Goal: Book appointment/travel/reservation

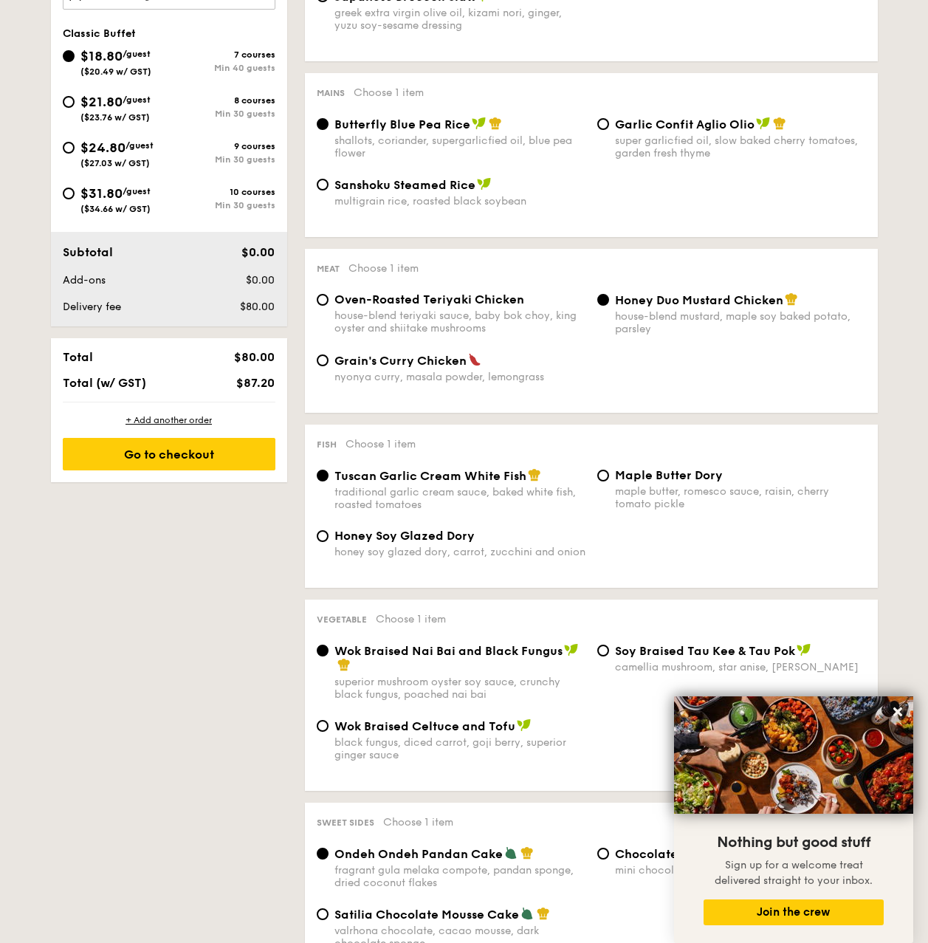
scroll to position [369, 0]
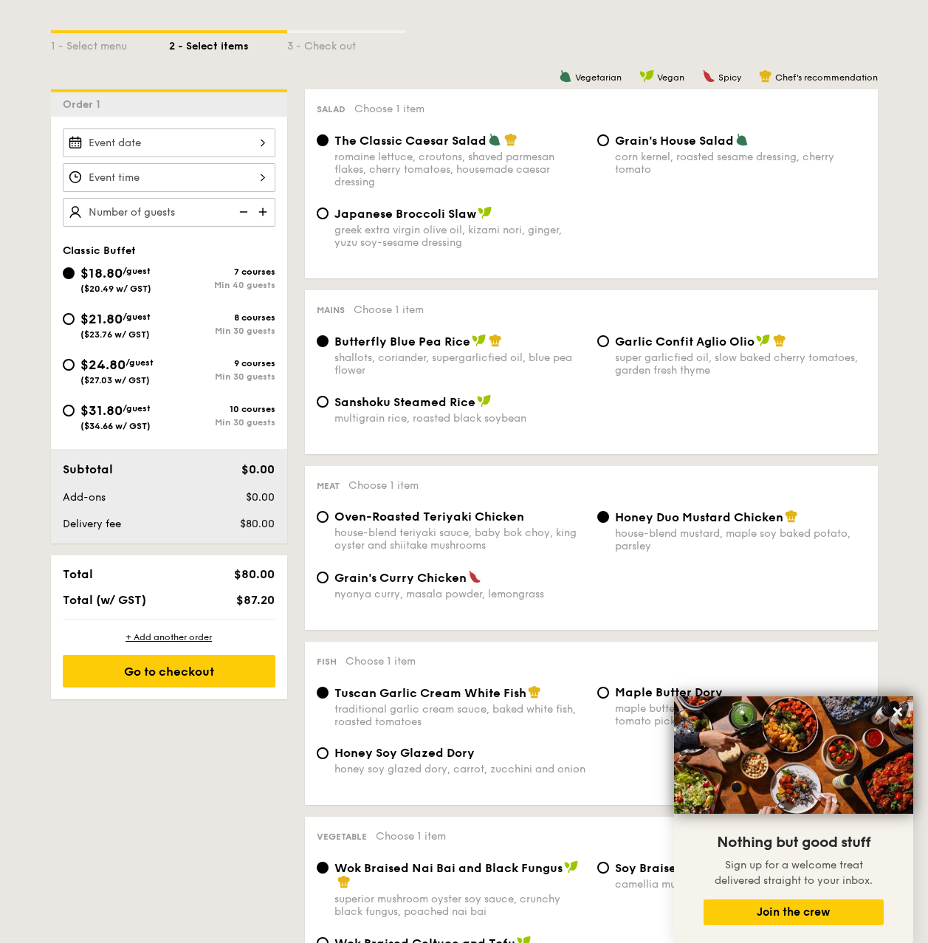
click at [219, 145] on div "2025 Sep [DATE] Tue Wed Thu Fri Sat Sun 1 2 3 4 5 6 7 8 9 10 11 12 13 14 15 16 …" at bounding box center [169, 143] width 213 height 29
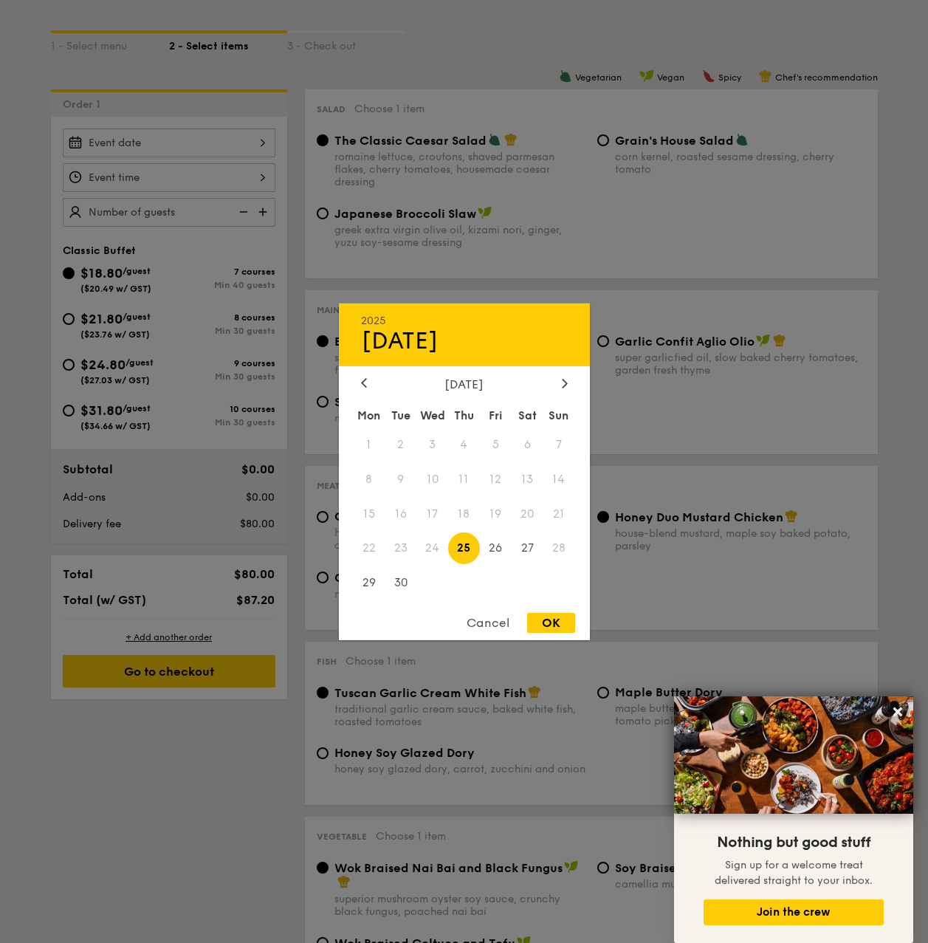
click at [572, 390] on div "[DATE]" at bounding box center [464, 384] width 251 height 14
click at [563, 381] on icon at bounding box center [565, 383] width 6 height 10
click at [553, 518] on span "19" at bounding box center [560, 514] width 32 height 32
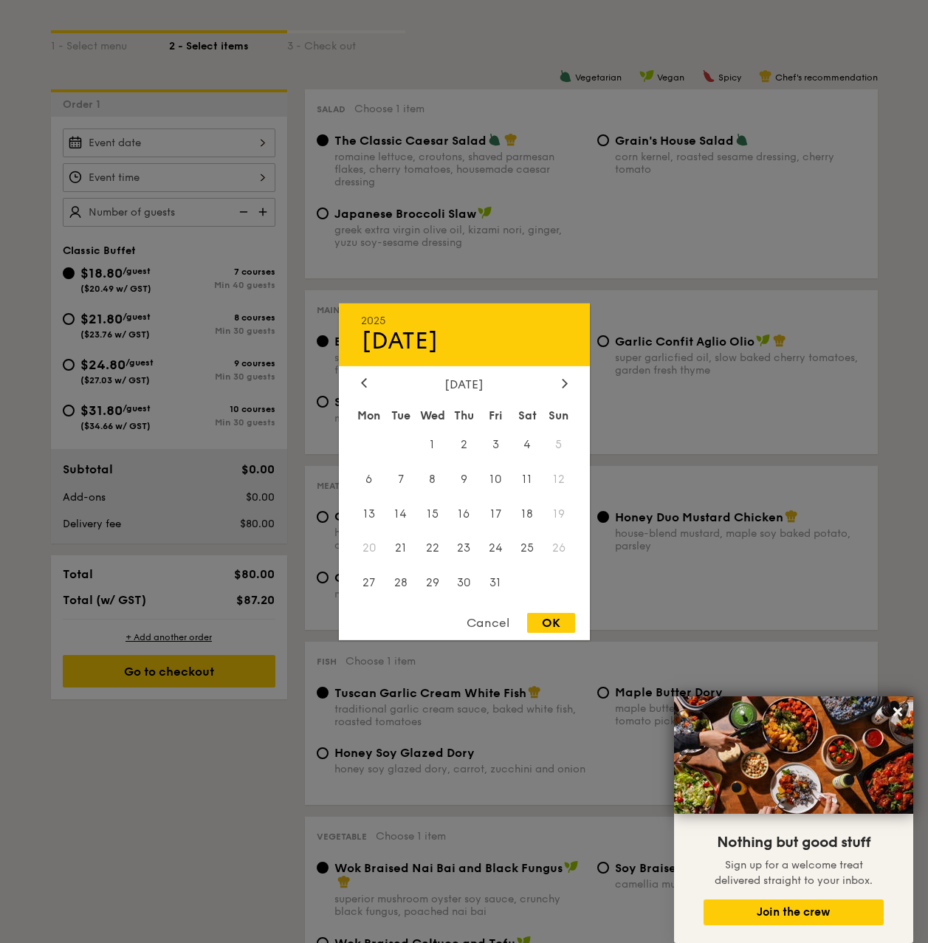
click at [563, 554] on span "26" at bounding box center [560, 548] width 32 height 32
click at [563, 517] on span "19" at bounding box center [560, 514] width 32 height 32
